Goal: Information Seeking & Learning: Find specific fact

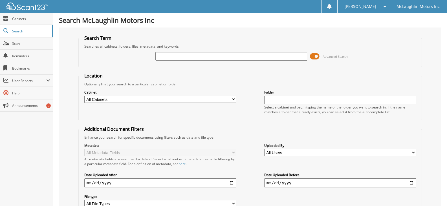
click at [284, 59] on input "text" at bounding box center [231, 56] width 152 height 8
type input "PITCHER"
click at [337, 54] on span "Advanced Search" at bounding box center [329, 56] width 38 height 8
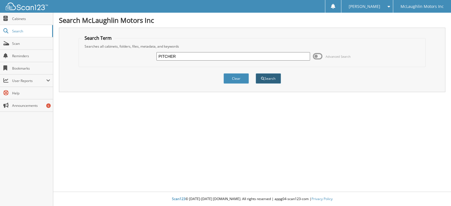
click at [274, 80] on button "Search" at bounding box center [268, 78] width 25 height 10
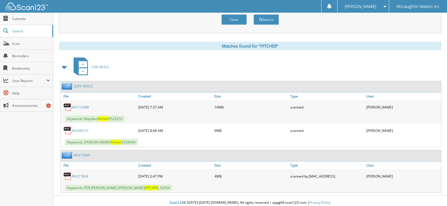
scroll to position [210, 0]
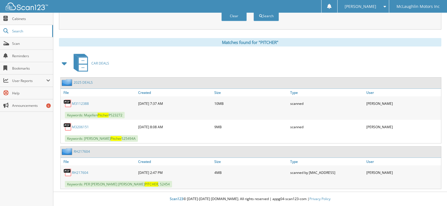
click at [80, 103] on link "M3112388" at bounding box center [80, 103] width 17 height 5
